Goal: Navigation & Orientation: Find specific page/section

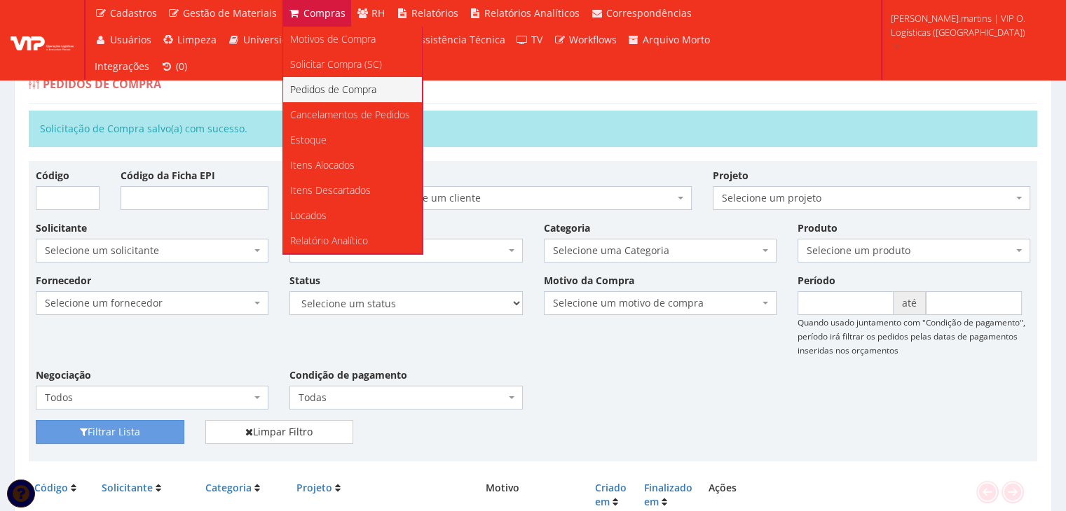
click at [320, 83] on span "Pedidos de Compra" at bounding box center [333, 89] width 86 height 13
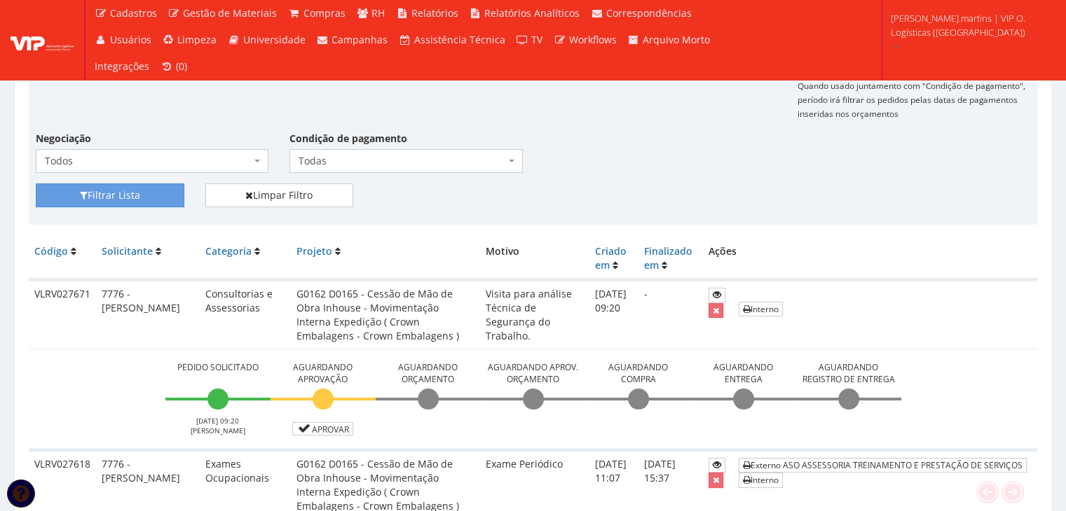
scroll to position [224, 0]
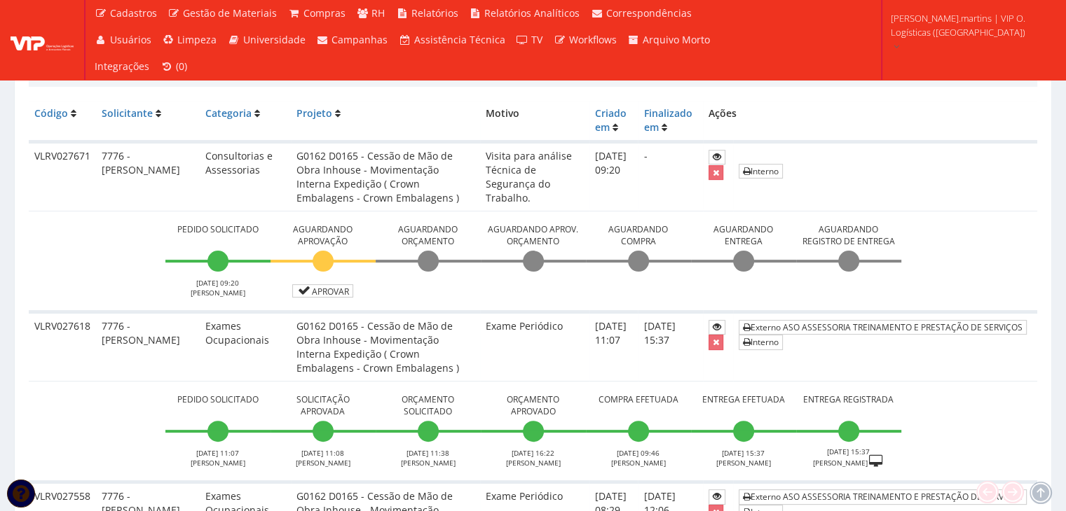
scroll to position [327, 0]
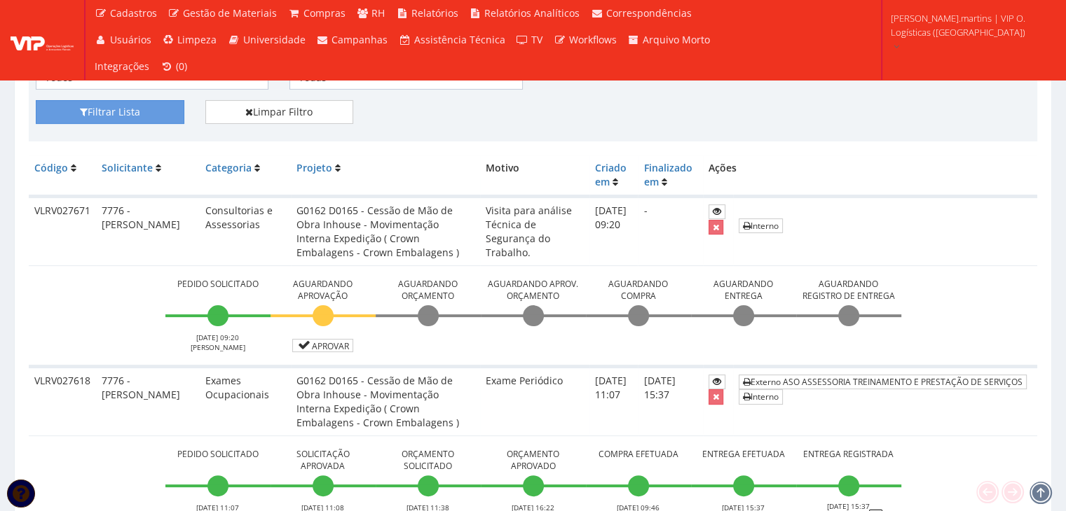
scroll to position [93, 0]
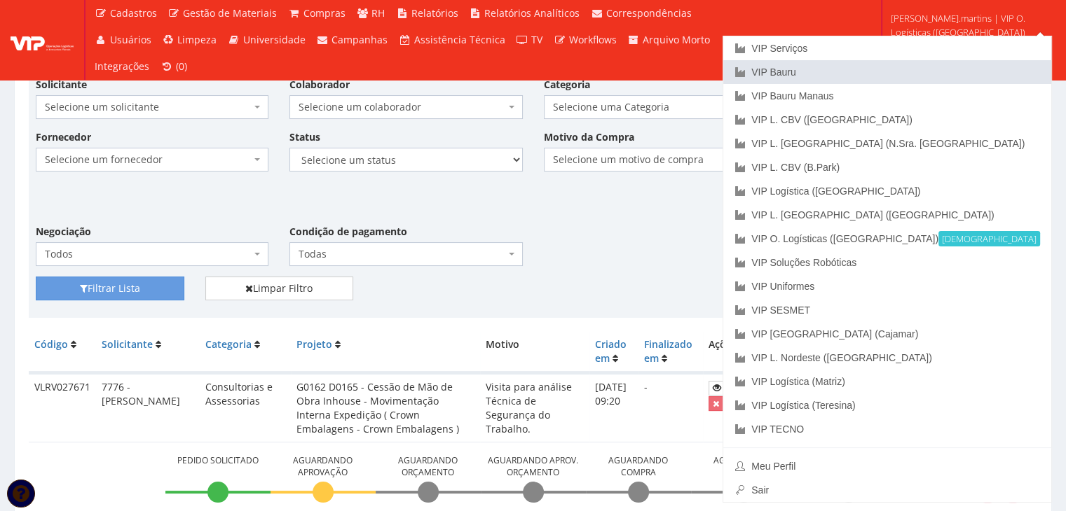
click at [928, 71] on link "VIP Bauru" at bounding box center [887, 72] width 328 height 24
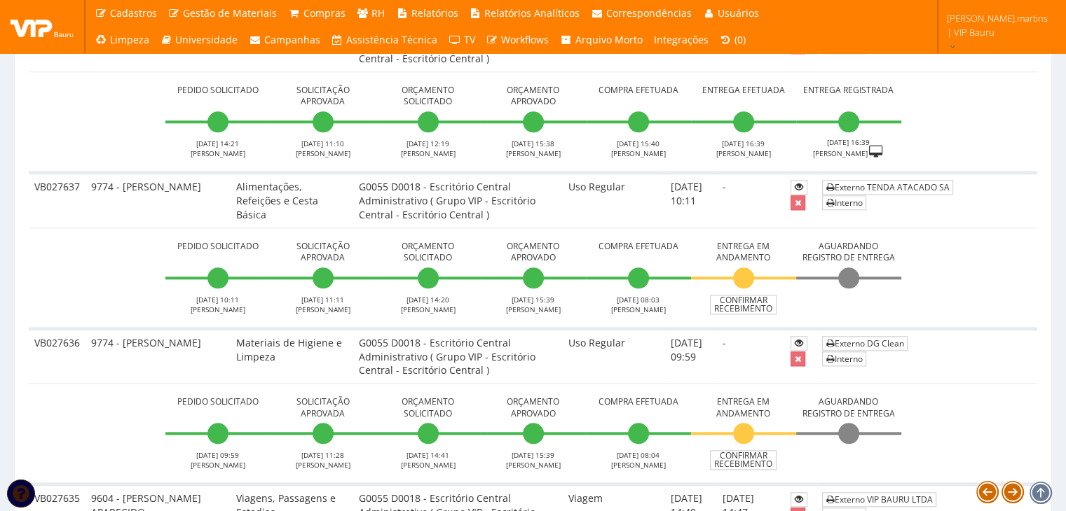
scroll to position [1495, 0]
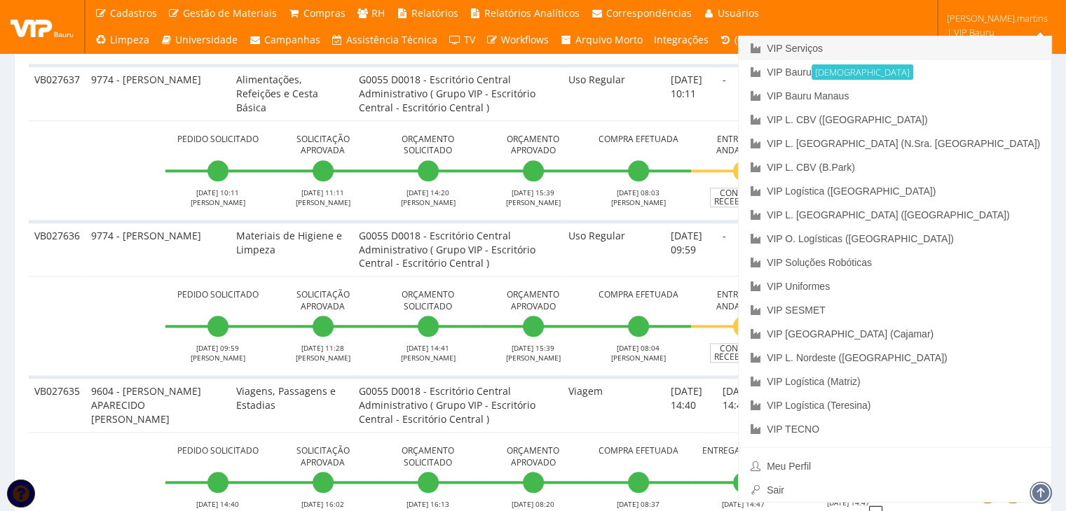
click at [956, 47] on link "VIP Serviços" at bounding box center [895, 48] width 313 height 24
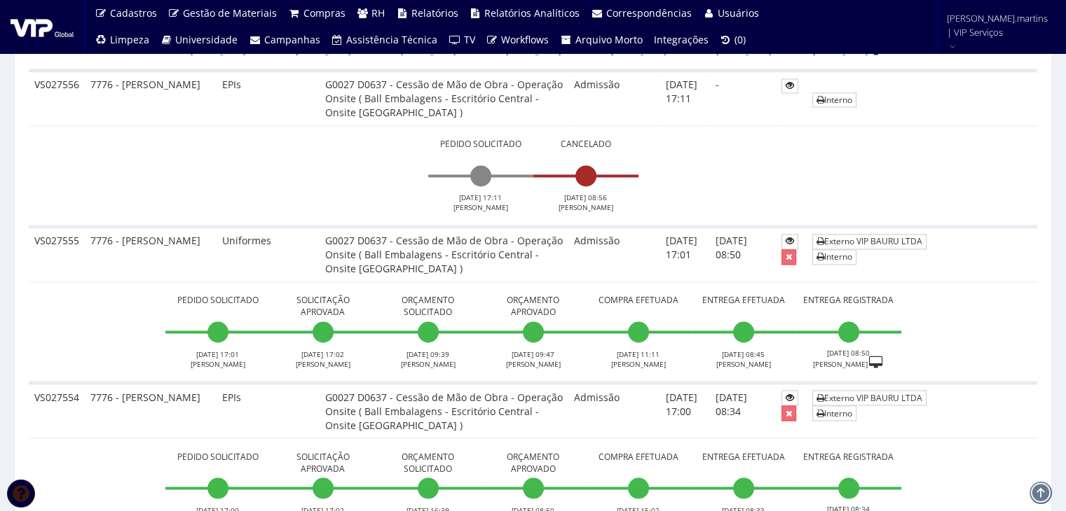
scroll to position [2335, 0]
